Goal: Task Accomplishment & Management: Manage account settings

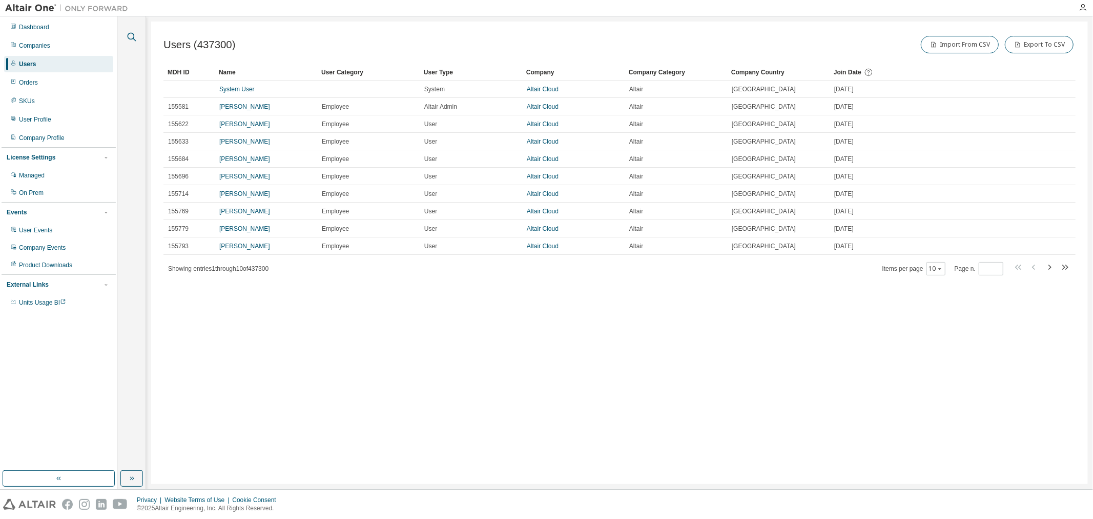
click at [128, 36] on icon "button" at bounding box center [132, 37] width 9 height 9
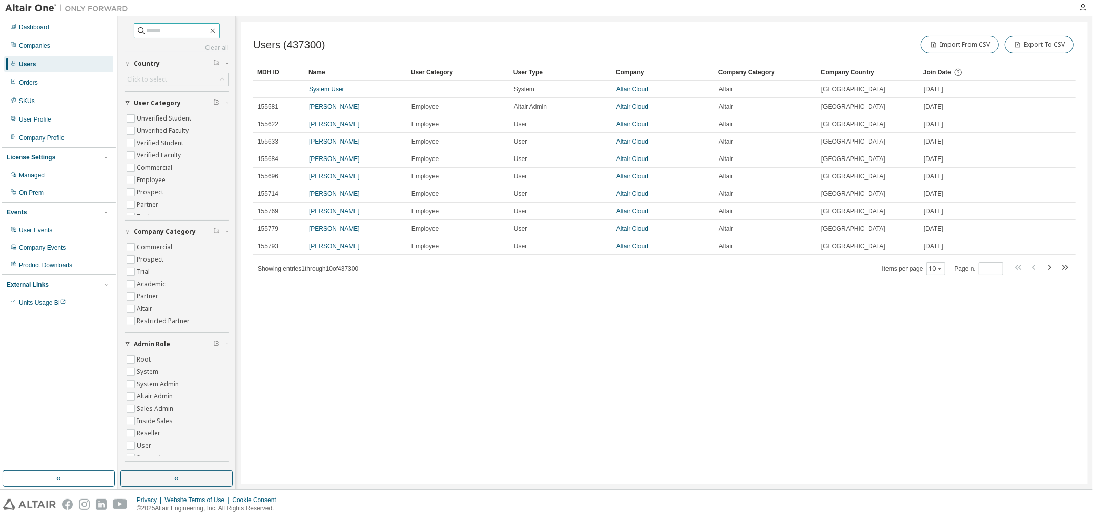
click at [147, 32] on input "text" at bounding box center [177, 31] width 61 height 10
paste input "**********"
type input "**********"
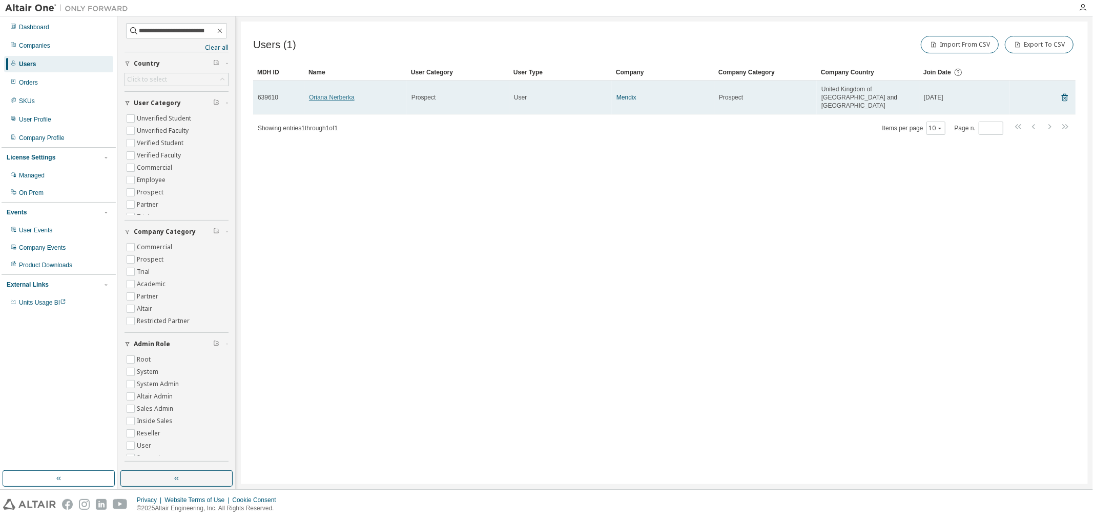
click at [318, 95] on link "Oriana Nerberka" at bounding box center [332, 97] width 46 height 7
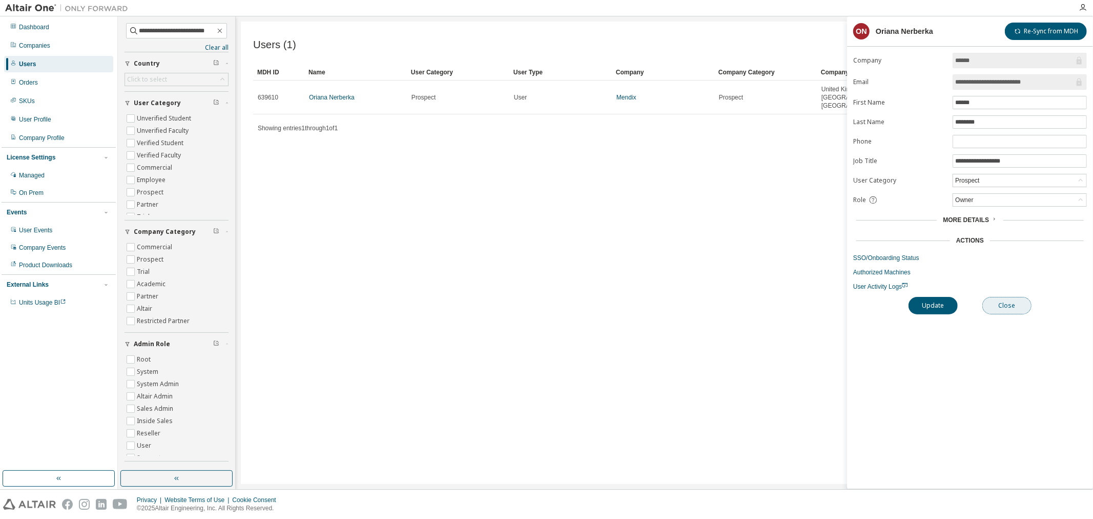
click at [1007, 306] on button "Close" at bounding box center [1006, 305] width 49 height 17
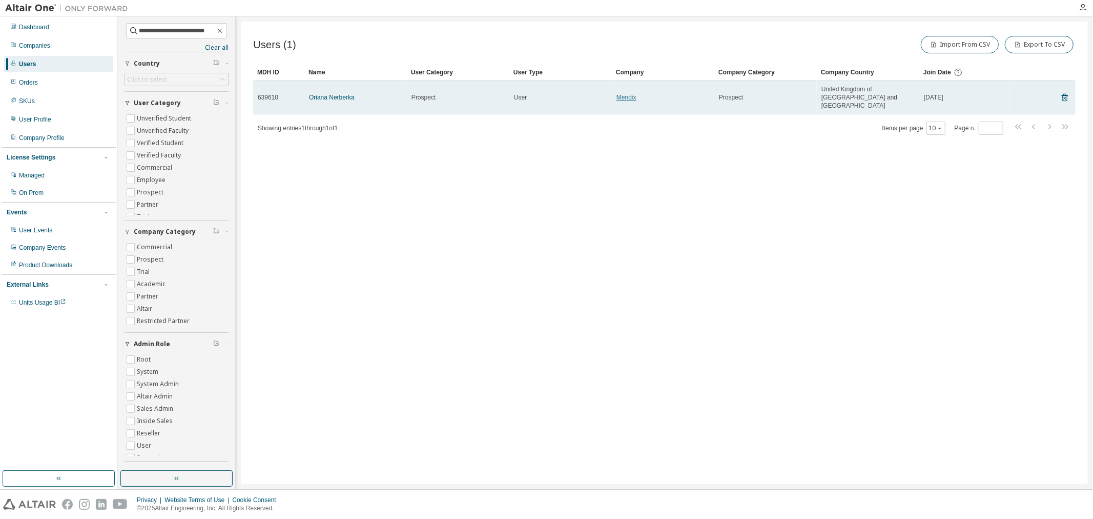
click at [629, 94] on link "Mendix" at bounding box center [626, 97] width 20 height 7
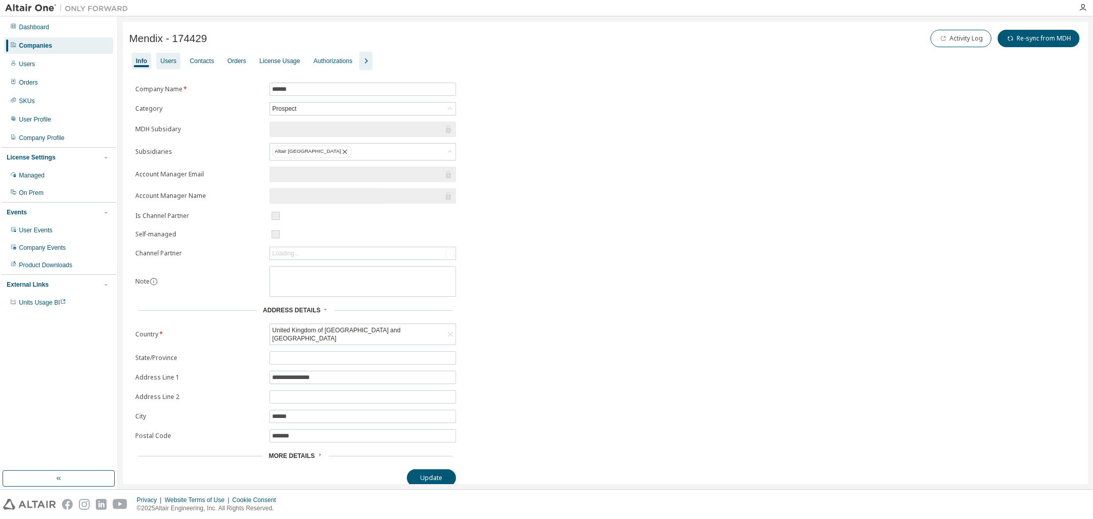
click at [170, 57] on div "Users" at bounding box center [168, 61] width 16 height 8
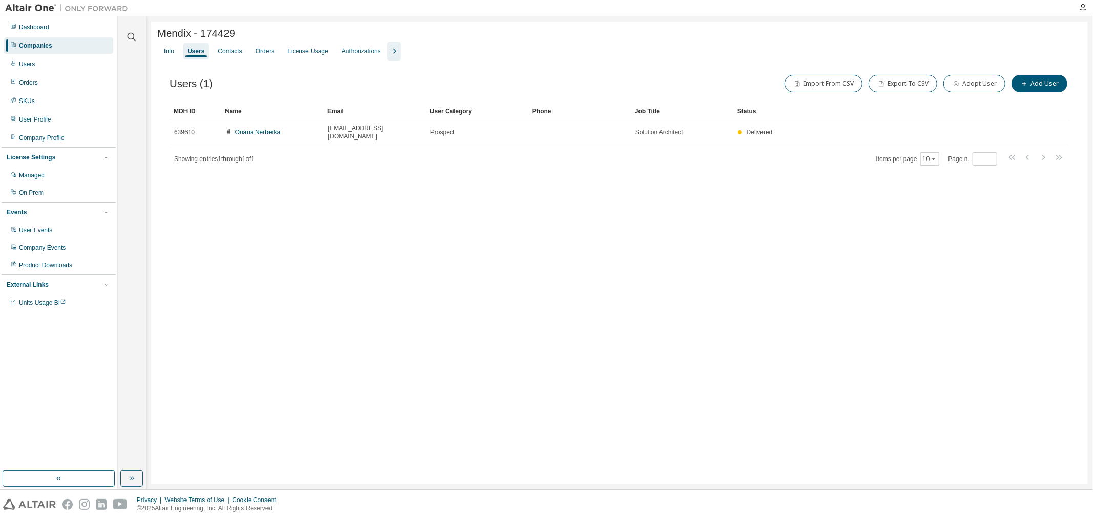
click at [42, 9] on img at bounding box center [69, 8] width 128 height 10
drag, startPoint x: 42, startPoint y: 9, endPoint x: 849, endPoint y: 295, distance: 856.6
click at [849, 295] on div "Mendix - 174429 Clear Load Save Save As Field Operator Value Select filter Sele…" at bounding box center [619, 253] width 937 height 462
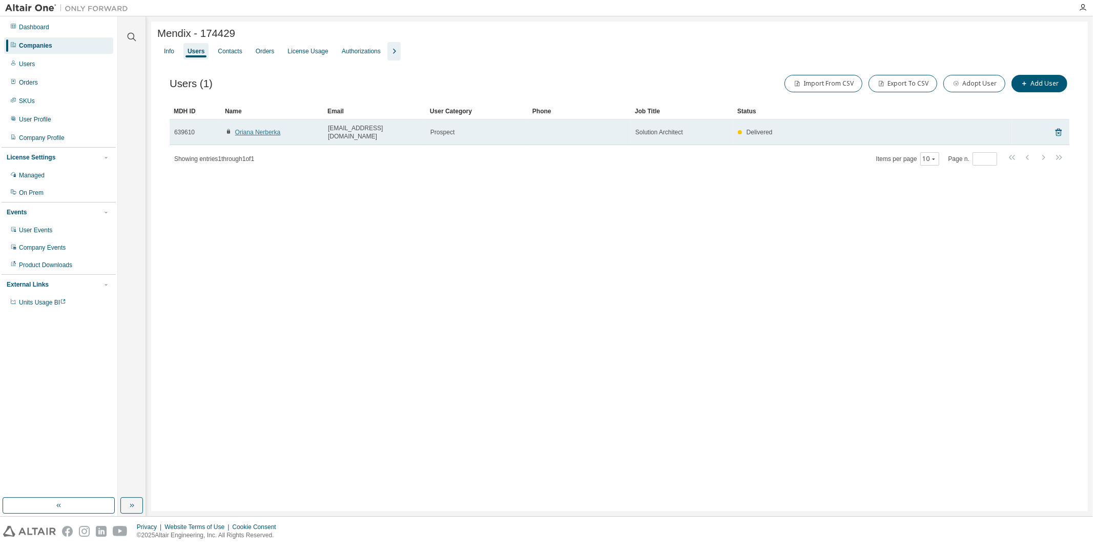
click at [257, 130] on link "Oriana Nerberka" at bounding box center [258, 132] width 46 height 7
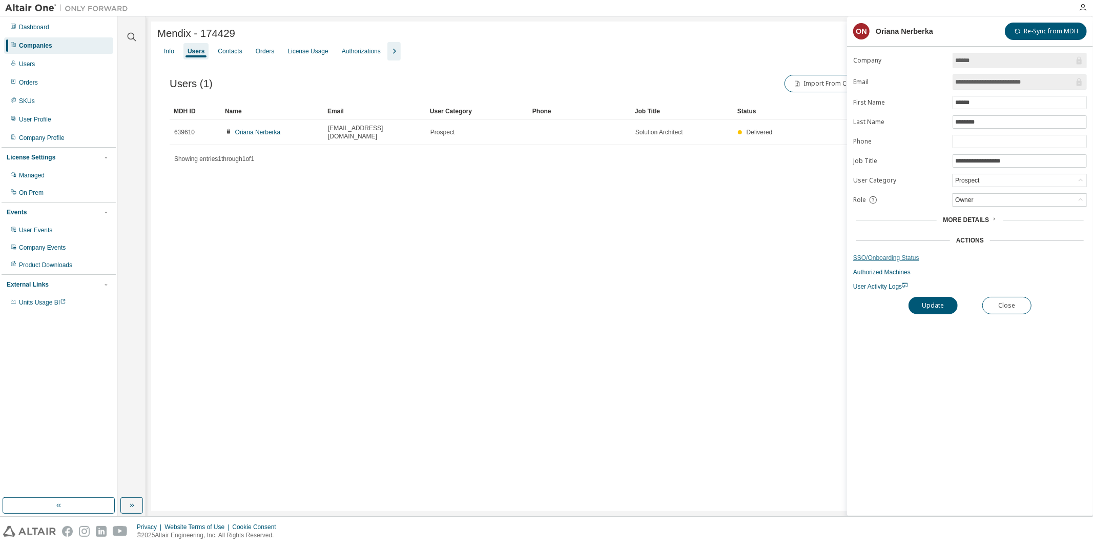
click at [900, 255] on link "SSO/Onboarding Status" at bounding box center [970, 258] width 234 height 8
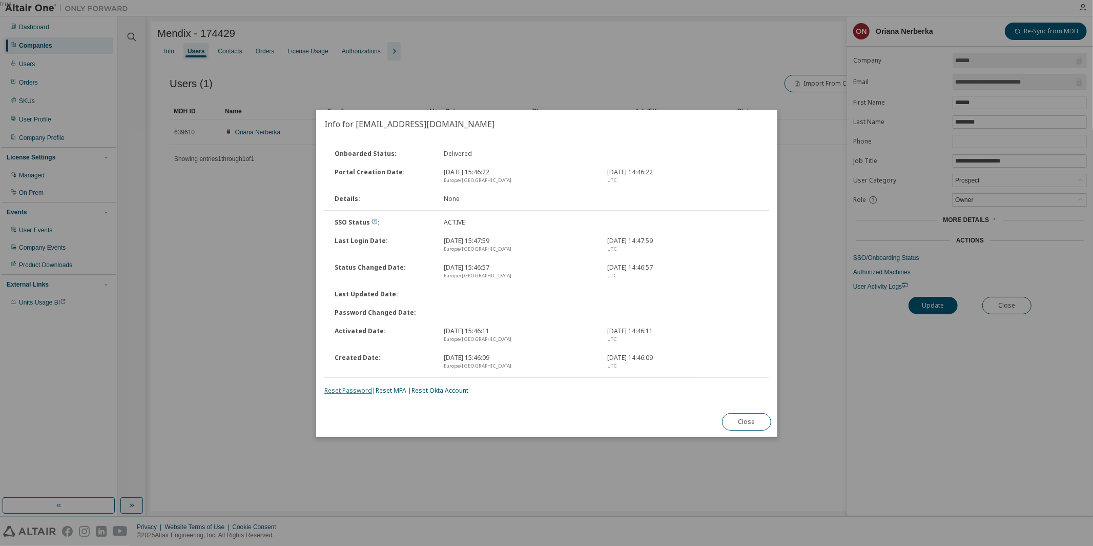
click at [352, 389] on link "Reset Password" at bounding box center [348, 390] width 48 height 9
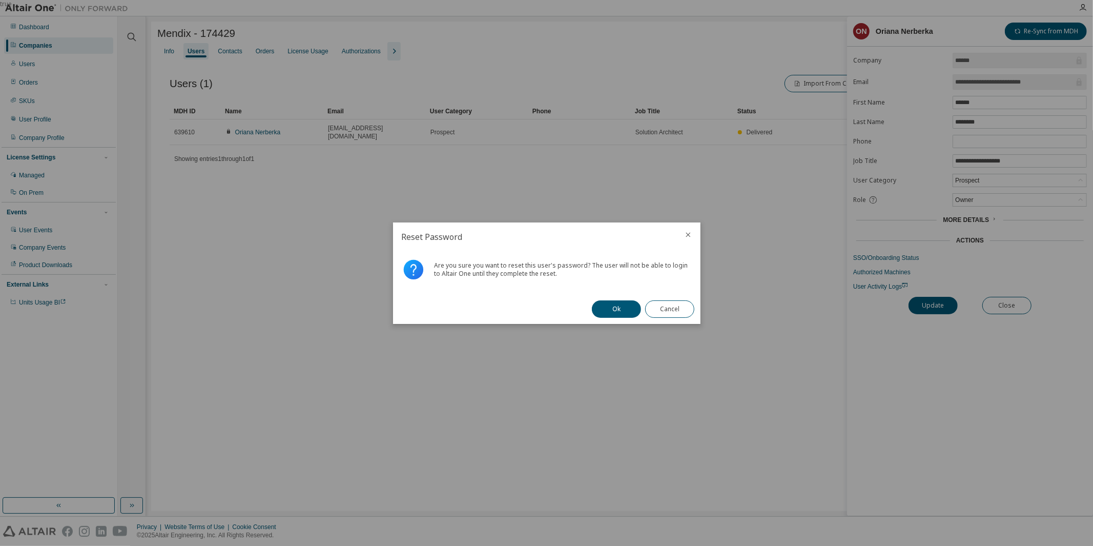
click at [616, 309] on button "Ok" at bounding box center [616, 308] width 49 height 17
click at [678, 308] on button "Close" at bounding box center [669, 308] width 49 height 17
